Goal: Find contact information: Find contact information

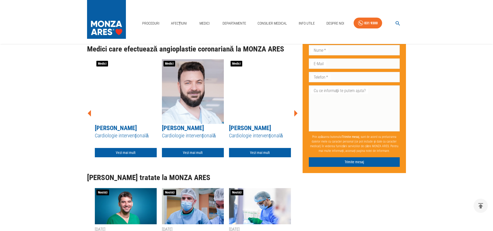
scroll to position [1981, 0]
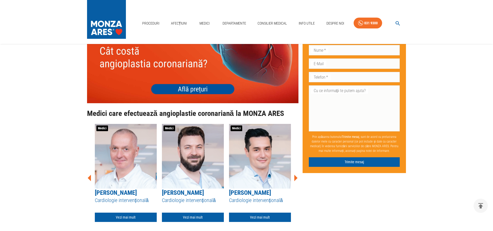
click at [187, 83] on img at bounding box center [192, 61] width 211 height 84
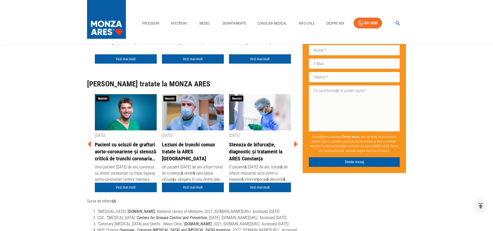
scroll to position [2034, 0]
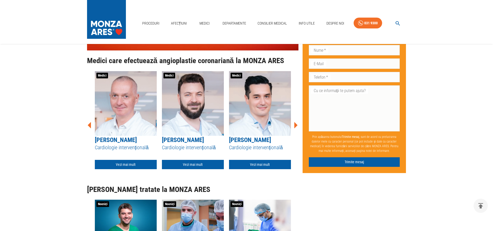
click at [295, 122] on icon at bounding box center [295, 125] width 3 height 6
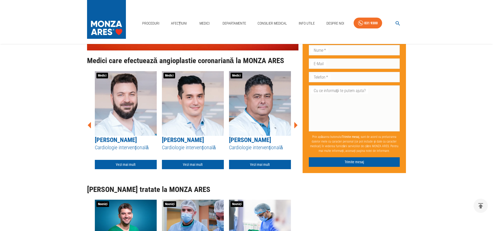
click at [295, 122] on icon at bounding box center [295, 125] width 3 height 6
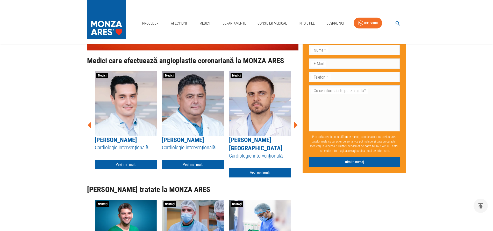
click at [295, 122] on icon at bounding box center [295, 125] width 3 height 6
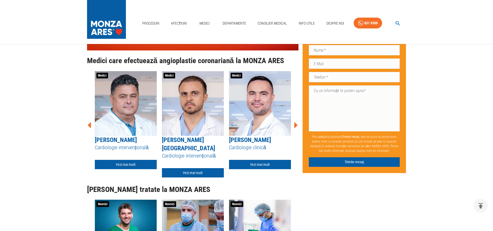
click at [295, 122] on icon at bounding box center [295, 125] width 3 height 6
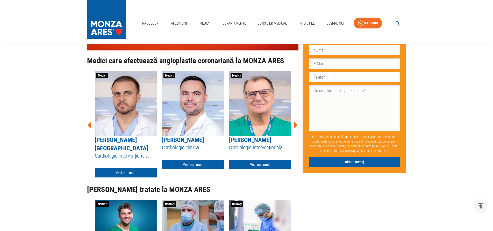
click at [296, 122] on icon at bounding box center [295, 125] width 3 height 6
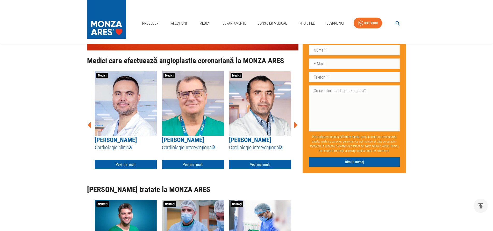
click at [296, 122] on icon at bounding box center [295, 125] width 3 height 6
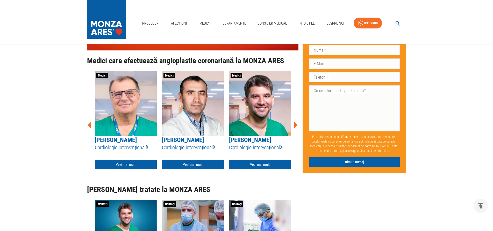
click at [296, 122] on icon at bounding box center [295, 125] width 3 height 6
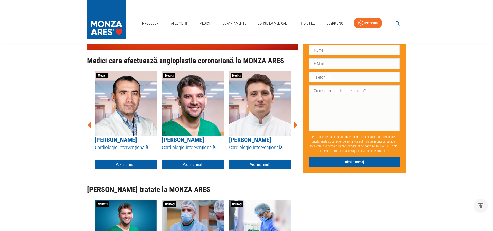
click at [296, 122] on icon at bounding box center [295, 125] width 3 height 6
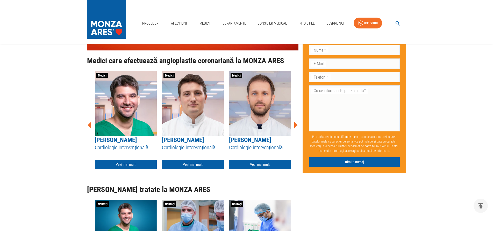
click at [296, 122] on icon at bounding box center [295, 125] width 3 height 6
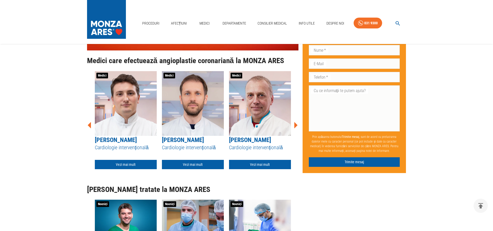
click at [296, 122] on icon at bounding box center [295, 125] width 3 height 6
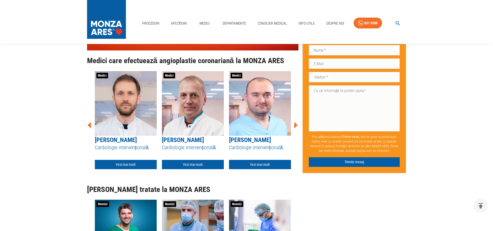
click at [296, 122] on icon at bounding box center [295, 125] width 3 height 6
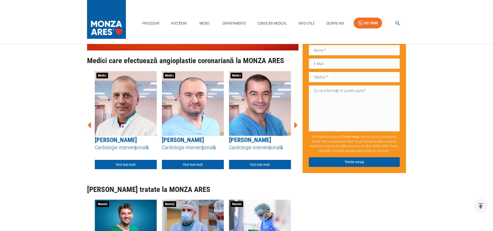
click at [296, 122] on icon at bounding box center [295, 125] width 3 height 6
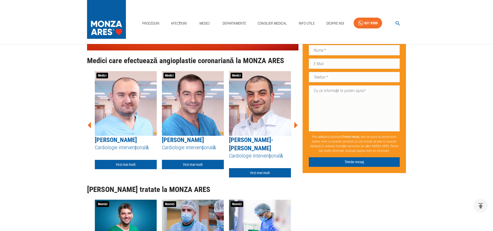
click at [195, 160] on link "Vezi mai mult" at bounding box center [193, 165] width 62 height 10
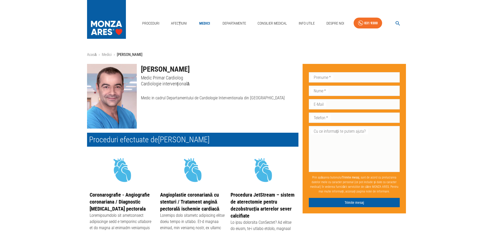
click at [118, 99] on img at bounding box center [112, 96] width 50 height 65
click at [127, 89] on img at bounding box center [112, 96] width 50 height 65
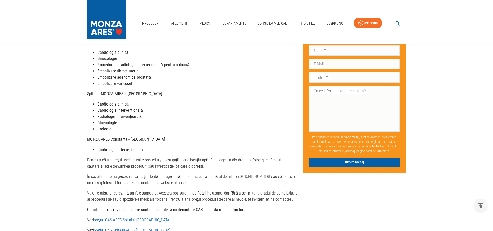
scroll to position [238, 0]
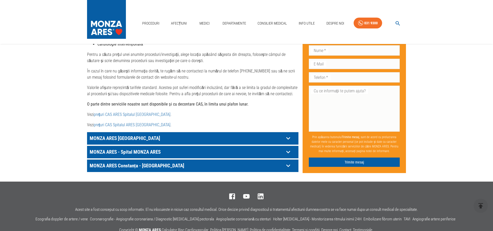
click at [159, 134] on p "MONZA ARES [GEOGRAPHIC_DATA]" at bounding box center [186, 138] width 196 height 8
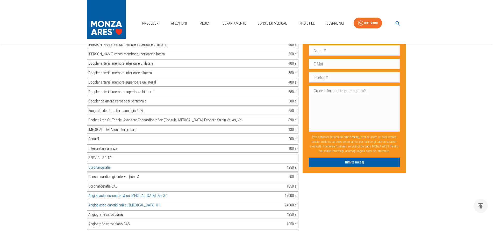
scroll to position [608, 0]
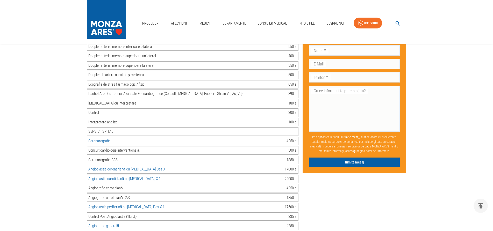
click at [160, 137] on div "Coronarografie 4250 lei" at bounding box center [192, 141] width 211 height 9
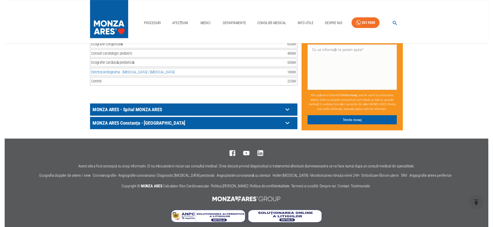
scroll to position [0, 0]
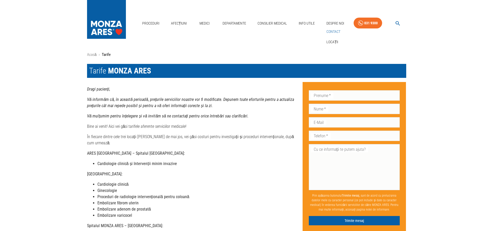
click at [334, 30] on link "Contact" at bounding box center [333, 31] width 16 height 9
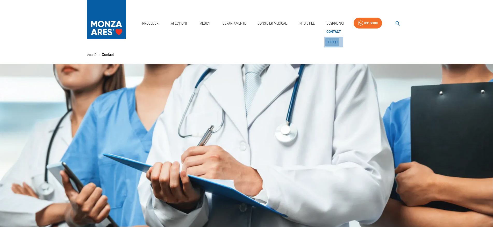
click at [331, 42] on link "Locații" at bounding box center [332, 42] width 14 height 9
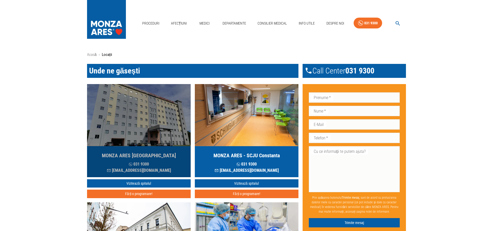
click at [149, 142] on img "button" at bounding box center [139, 115] width 104 height 62
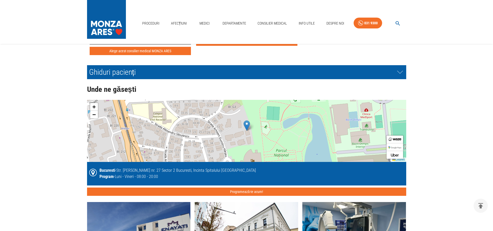
scroll to position [1168, 0]
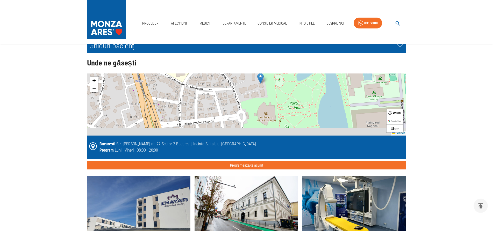
drag, startPoint x: 272, startPoint y: 110, endPoint x: 294, endPoint y: 80, distance: 37.1
click at [294, 80] on div "+ − Leaflet" at bounding box center [246, 105] width 319 height 62
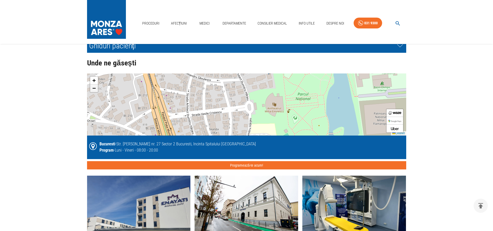
click at [94, 88] on span "−" at bounding box center [93, 88] width 3 height 6
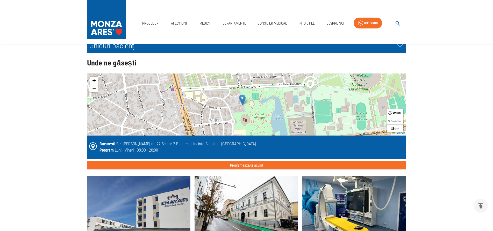
drag, startPoint x: 251, startPoint y: 103, endPoint x: 235, endPoint y: 120, distance: 23.3
click at [235, 120] on div "+ − Leaflet" at bounding box center [246, 105] width 319 height 62
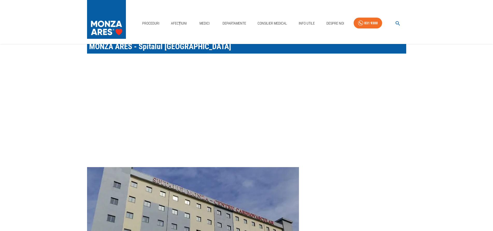
scroll to position [0, 0]
